Goal: Task Accomplishment & Management: Manage account settings

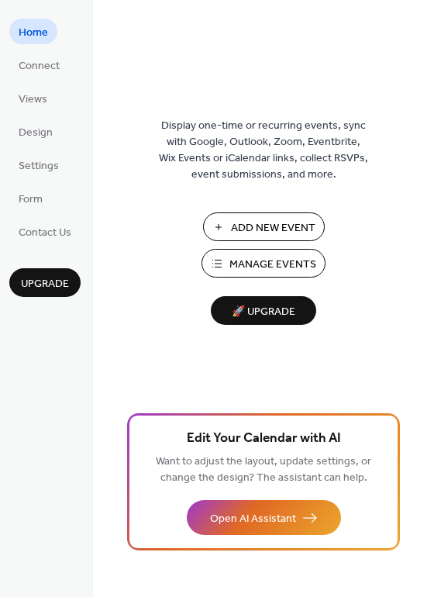
click at [242, 262] on span "Manage Events" at bounding box center [272, 265] width 87 height 16
click at [25, 225] on span "Contact Us" at bounding box center [45, 233] width 53 height 16
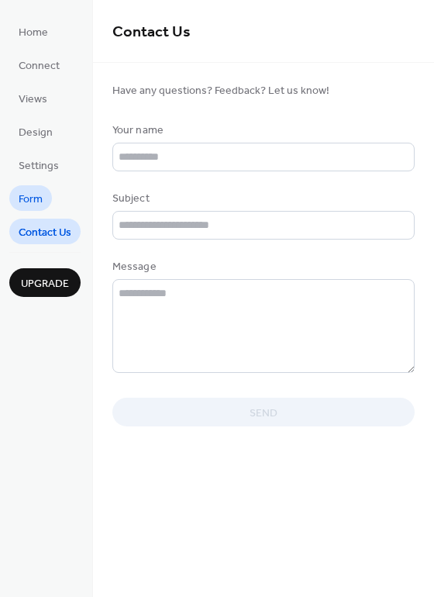
click at [30, 198] on span "Form" at bounding box center [31, 200] width 24 height 16
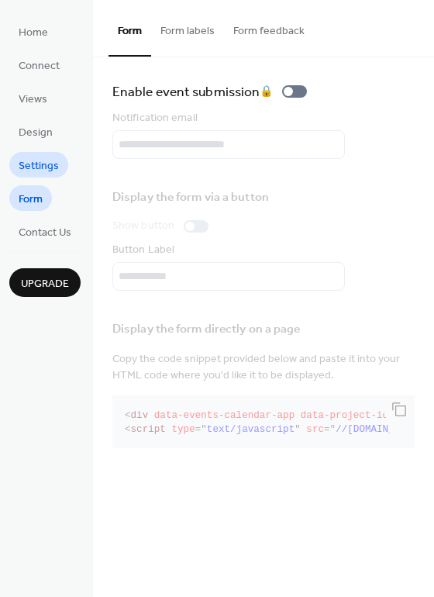
click at [32, 167] on span "Settings" at bounding box center [39, 166] width 40 height 16
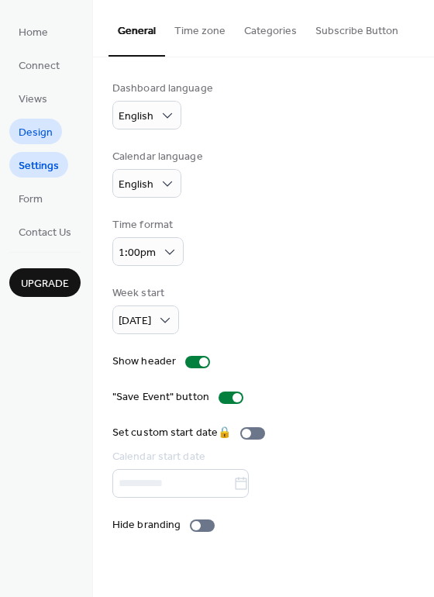
click at [29, 131] on span "Design" at bounding box center [36, 133] width 34 height 16
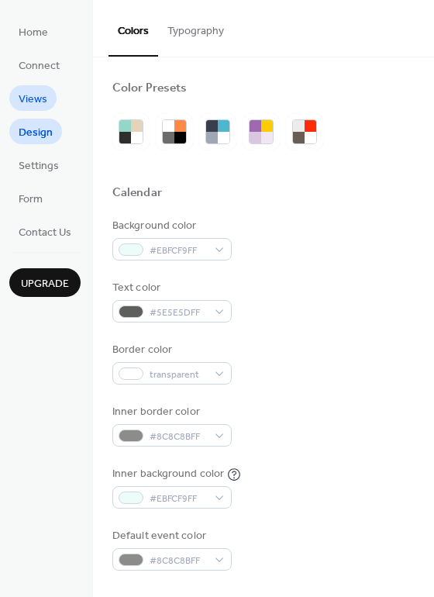
click at [23, 98] on span "Views" at bounding box center [33, 99] width 29 height 16
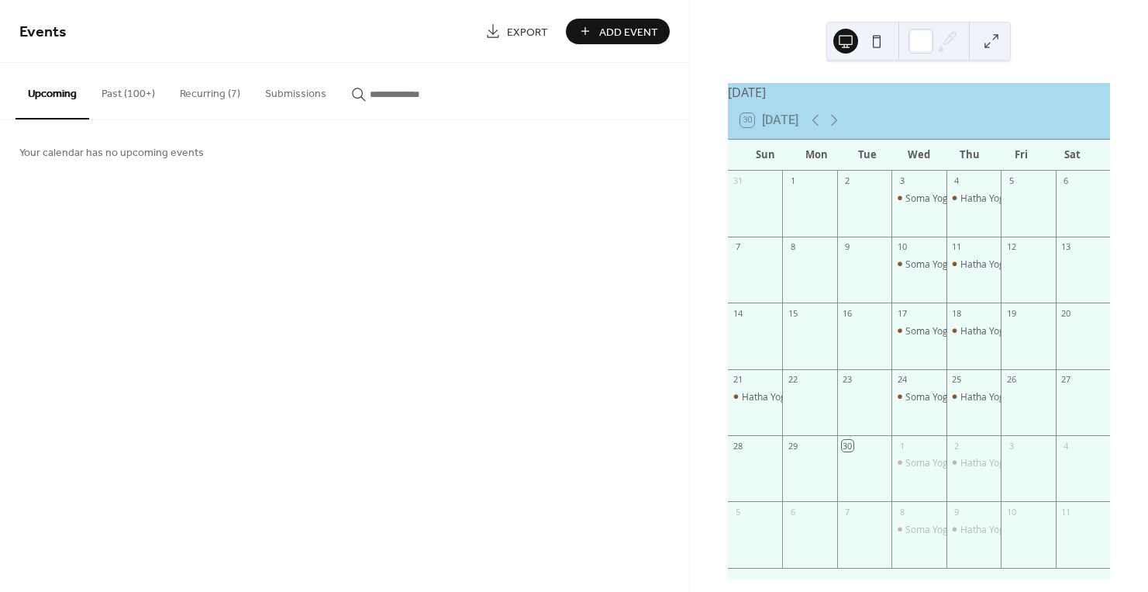
click at [840, 40] on button at bounding box center [845, 41] width 25 height 25
click at [140, 90] on button "Past (100+)" at bounding box center [128, 90] width 78 height 55
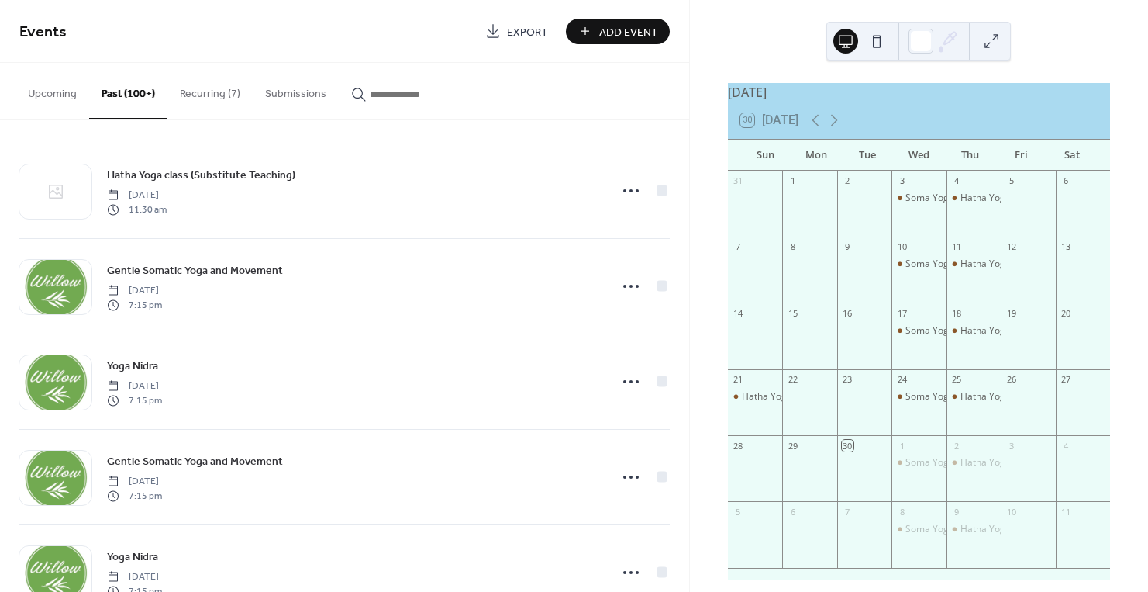
click at [216, 91] on button "Recurring (7)" at bounding box center [209, 90] width 85 height 55
